Goal: Book appointment/travel/reservation

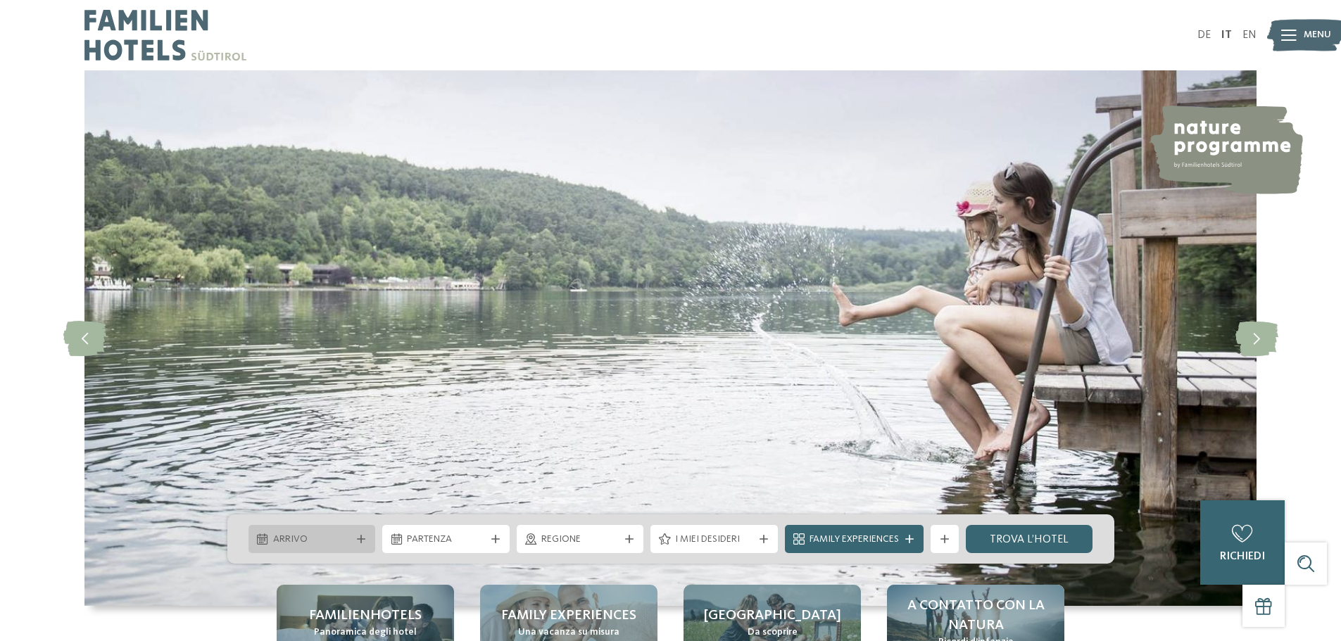
click at [279, 531] on div "Arrivo" at bounding box center [311, 539] width 127 height 28
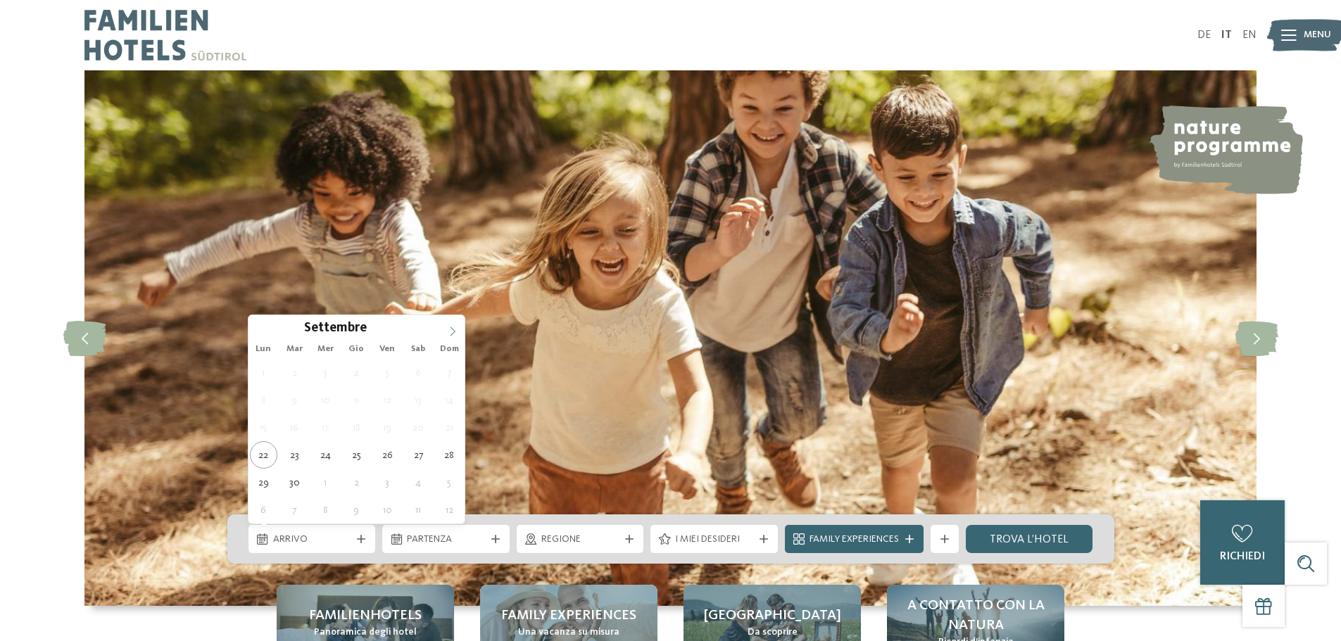
click at [446, 328] on span at bounding box center [453, 327] width 24 height 24
type div "[DATE]"
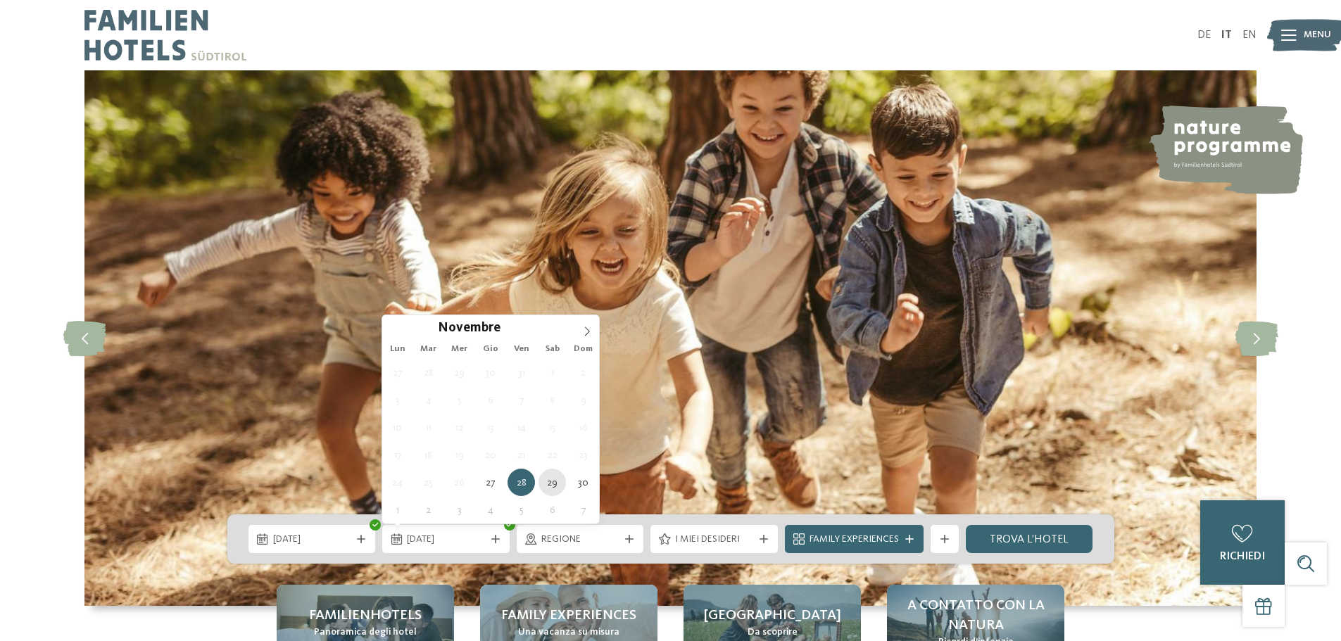
type div "[DATE]"
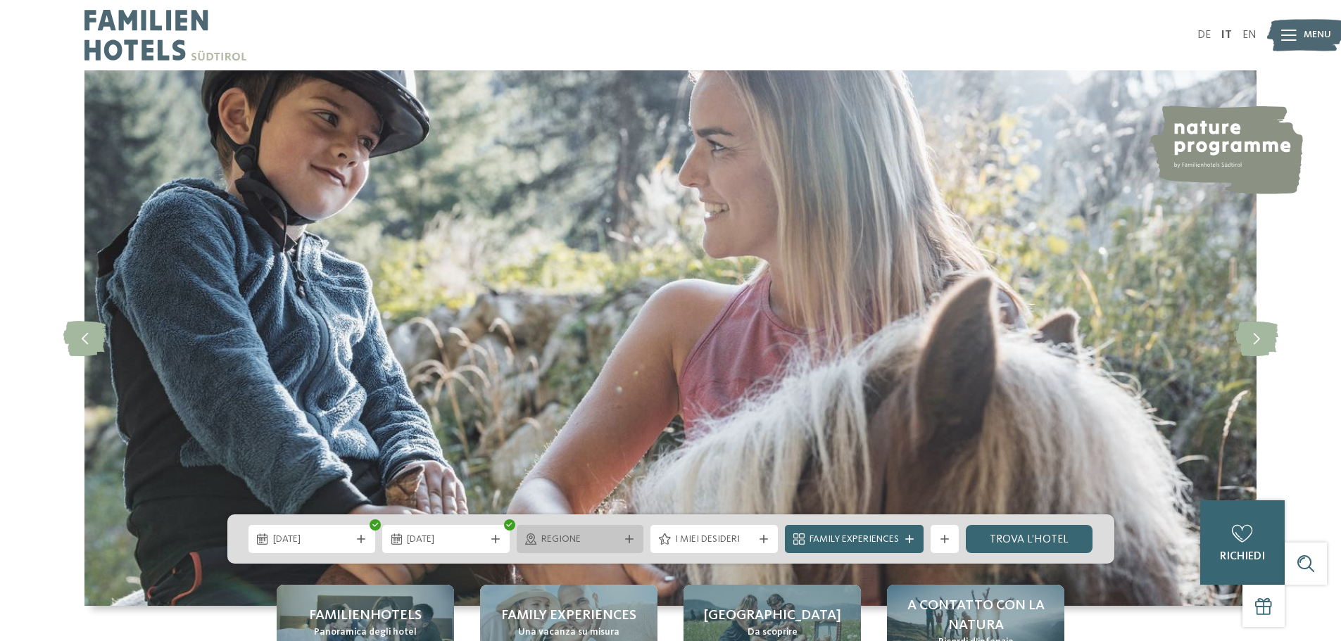
click at [607, 535] on span "Regione" at bounding box center [580, 540] width 78 height 14
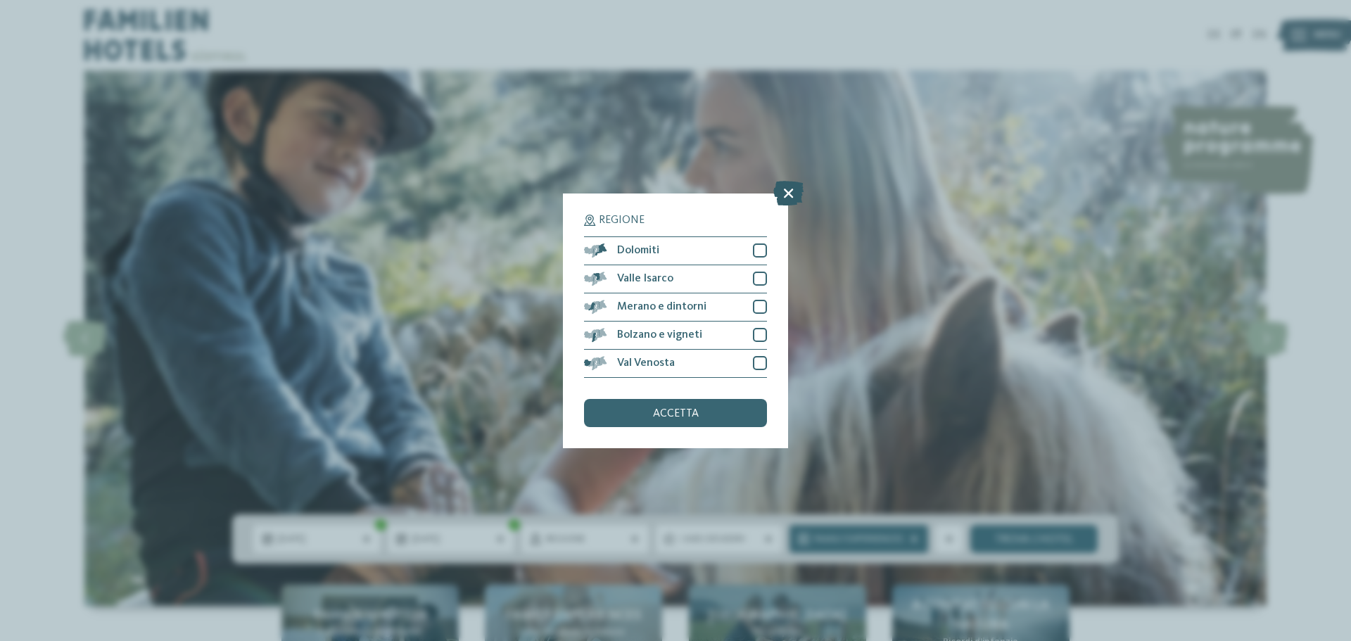
click at [788, 194] on icon at bounding box center [789, 192] width 30 height 25
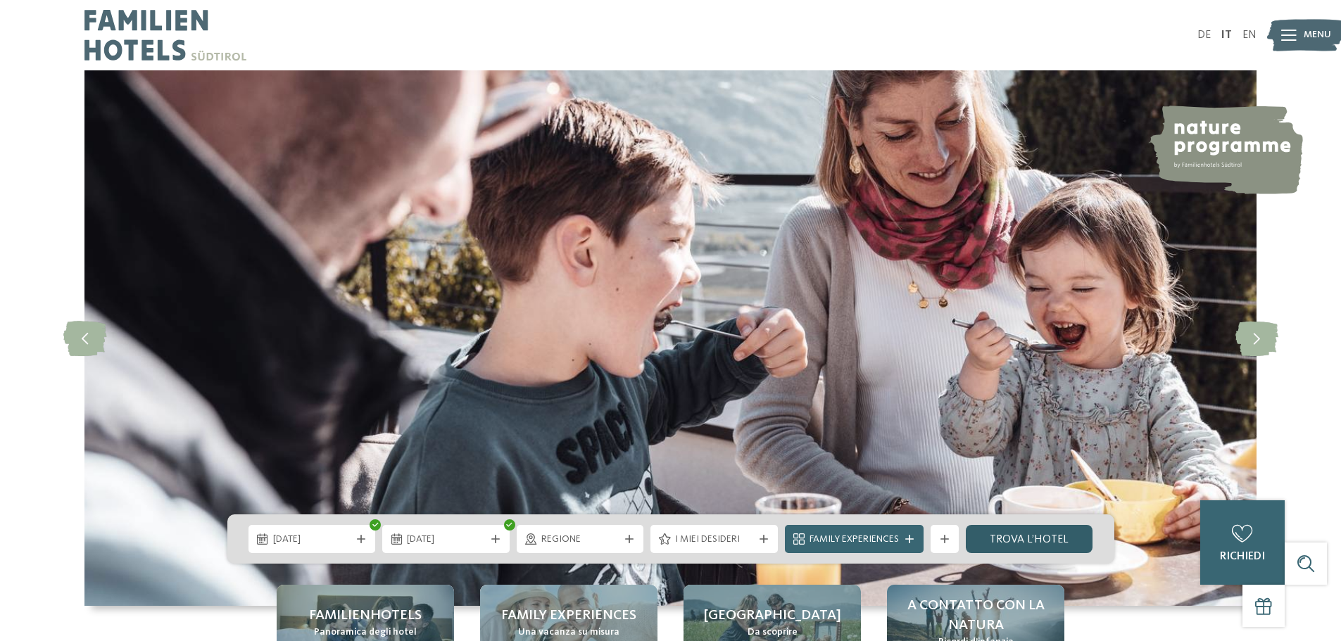
click at [1007, 541] on link "trova l’hotel" at bounding box center [1029, 539] width 127 height 28
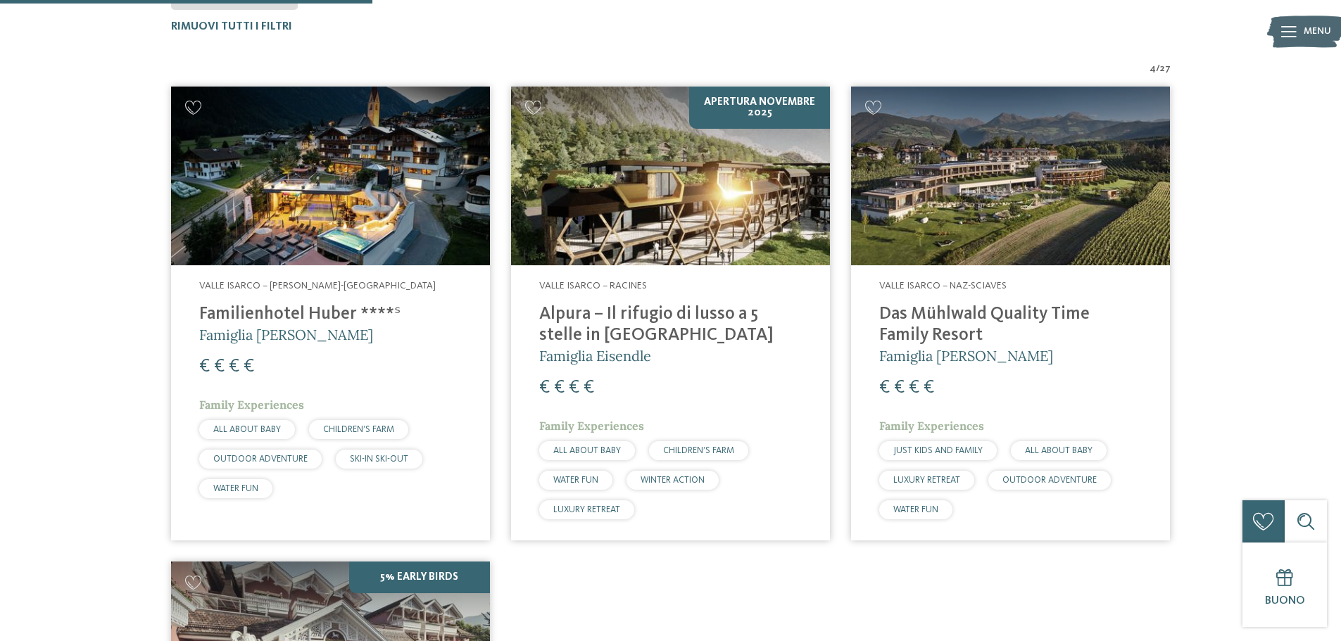
scroll to position [462, 0]
